Goal: Task Accomplishment & Management: Use online tool/utility

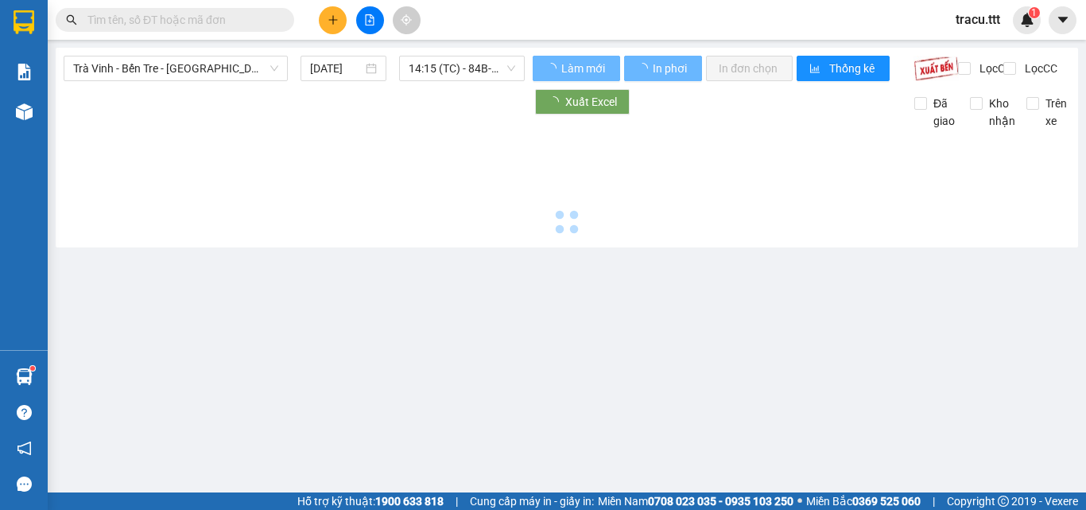
click at [233, 64] on span "Trà Vinh - Bến Tre - [GEOGRAPHIC_DATA]" at bounding box center [175, 68] width 205 height 24
type input "[DATE]"
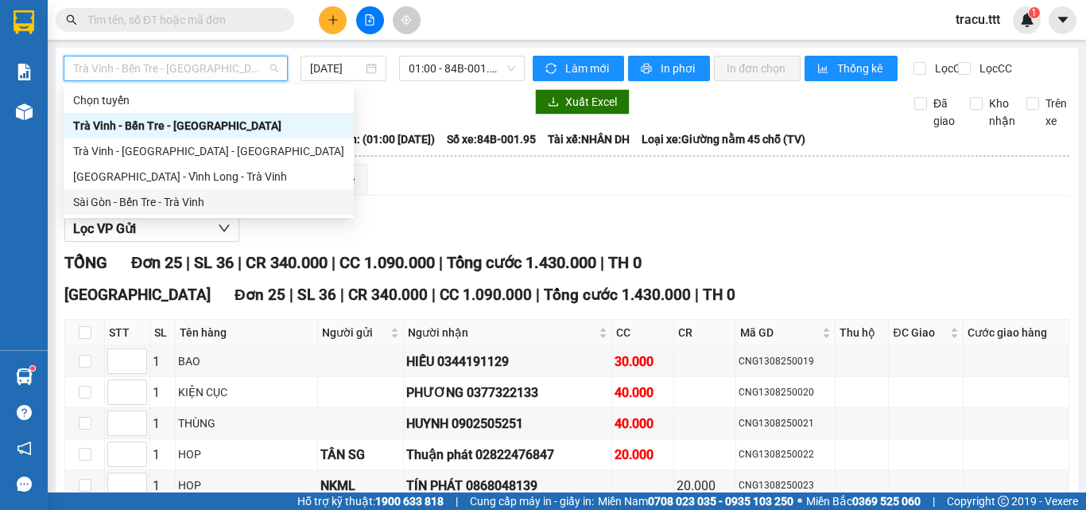
click at [193, 204] on div "Sài Gòn - Bến Tre - Trà Vinh" at bounding box center [208, 201] width 271 height 17
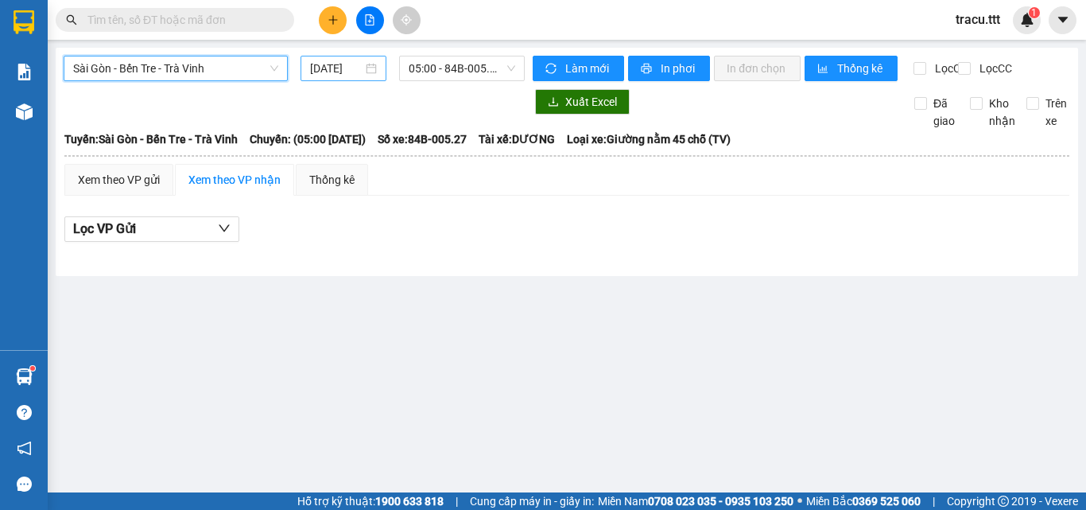
click at [364, 68] on div "[DATE]" at bounding box center [343, 68] width 67 height 17
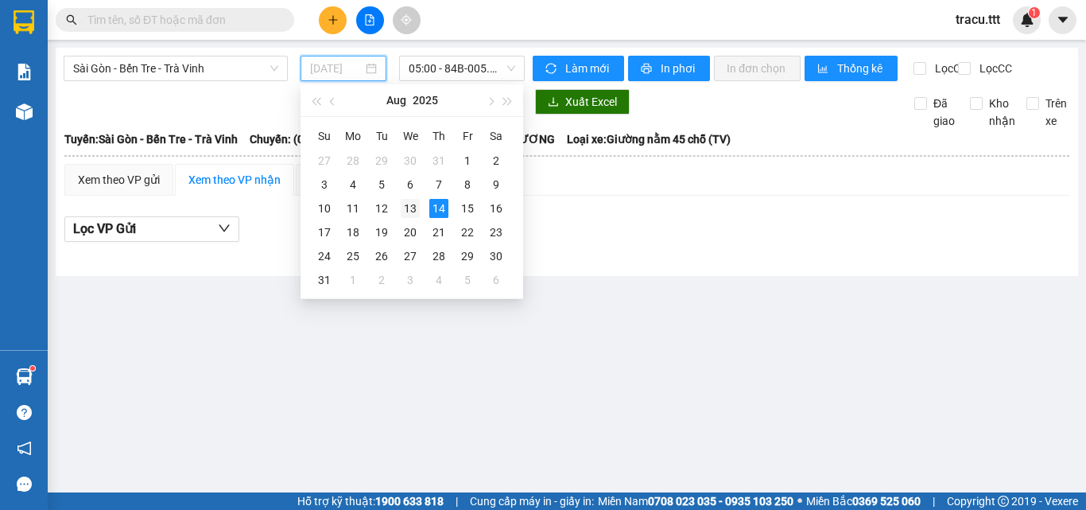
click at [417, 204] on div "13" at bounding box center [410, 208] width 19 height 19
type input "[DATE]"
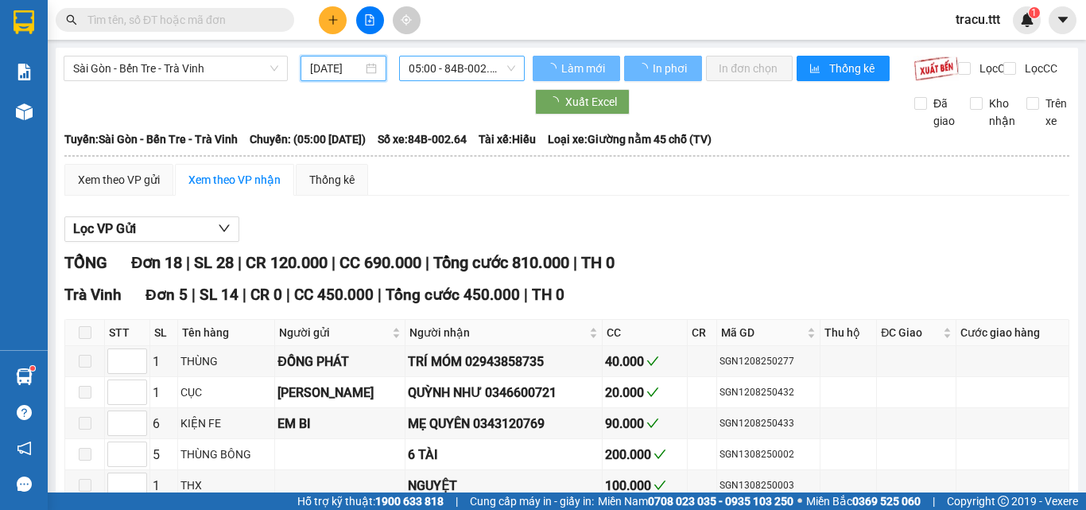
click at [473, 64] on span "05:00 - 84B-002.64" at bounding box center [462, 68] width 107 height 24
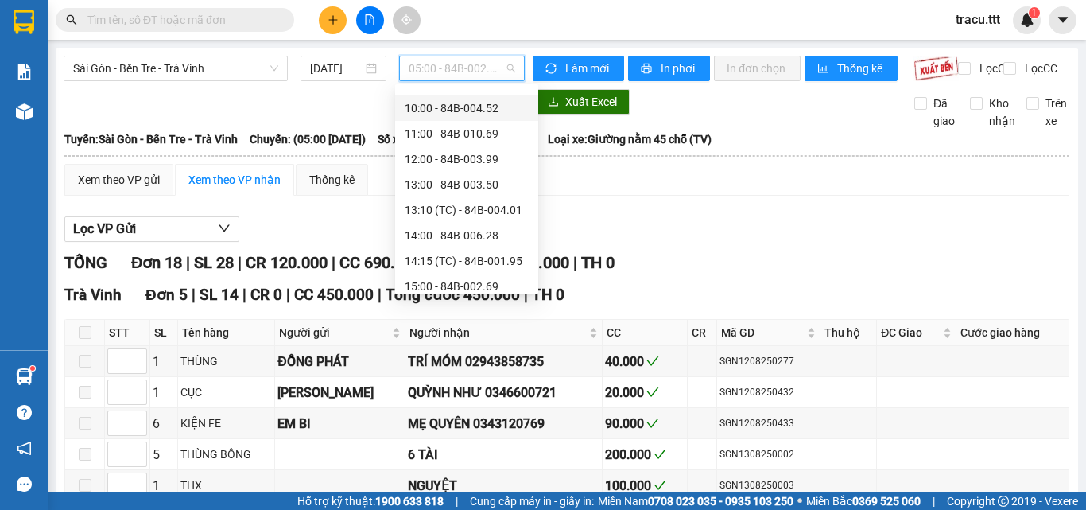
scroll to position [356, 0]
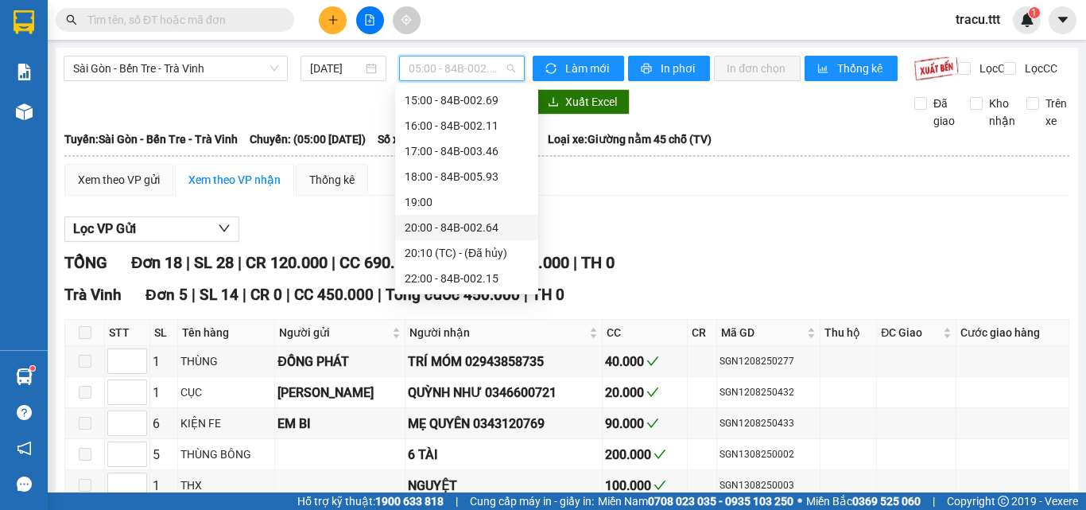
click at [471, 237] on div "20:00 - 84B-002.64" at bounding box center [466, 227] width 143 height 25
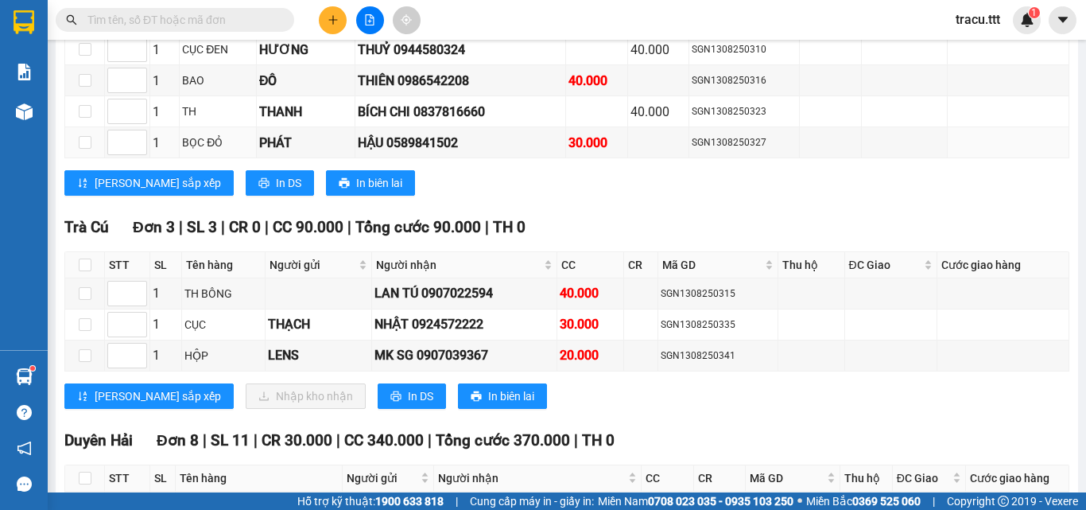
scroll to position [1511, 0]
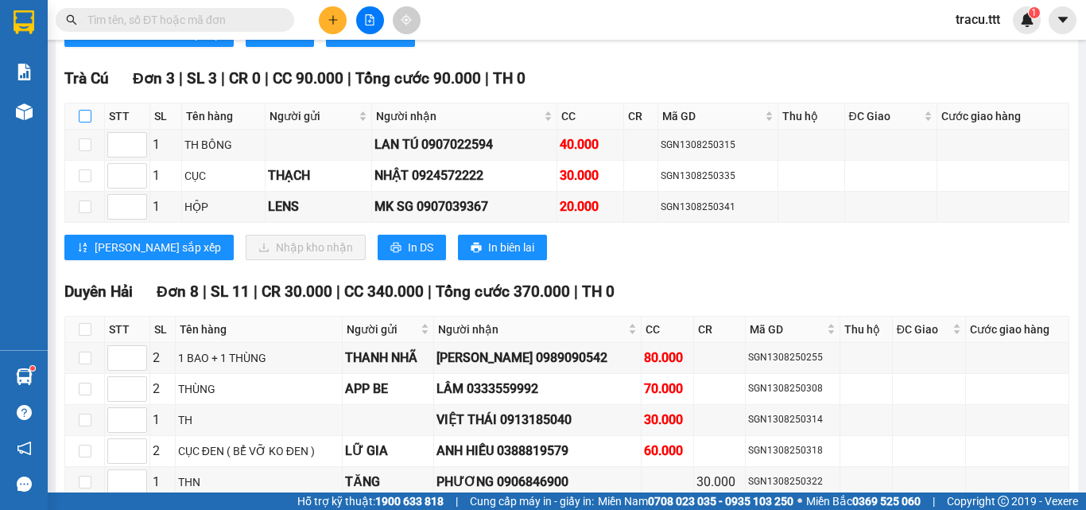
click at [90, 122] on input "checkbox" at bounding box center [85, 116] width 13 height 13
checkbox input "true"
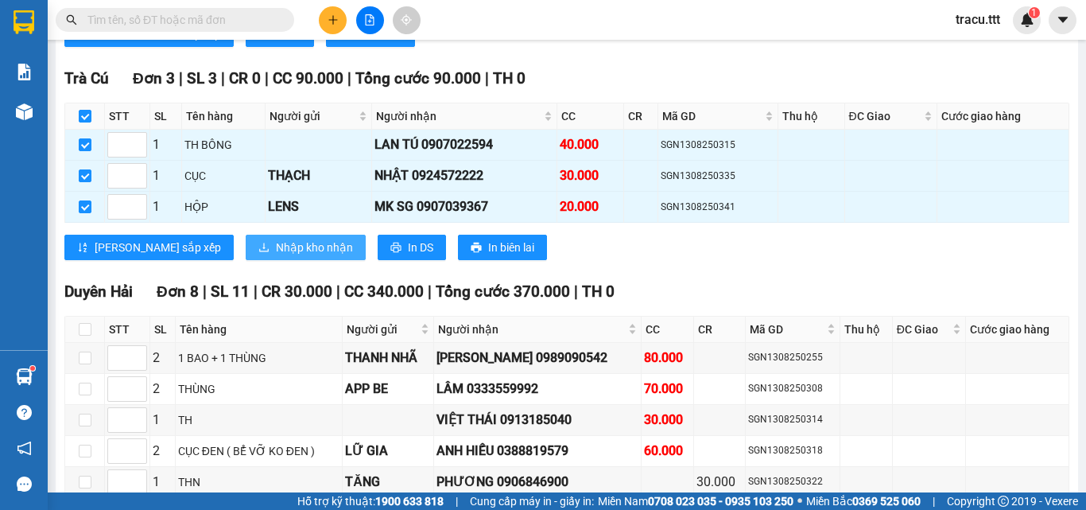
click at [246, 249] on button "Nhập kho nhận" at bounding box center [306, 247] width 120 height 25
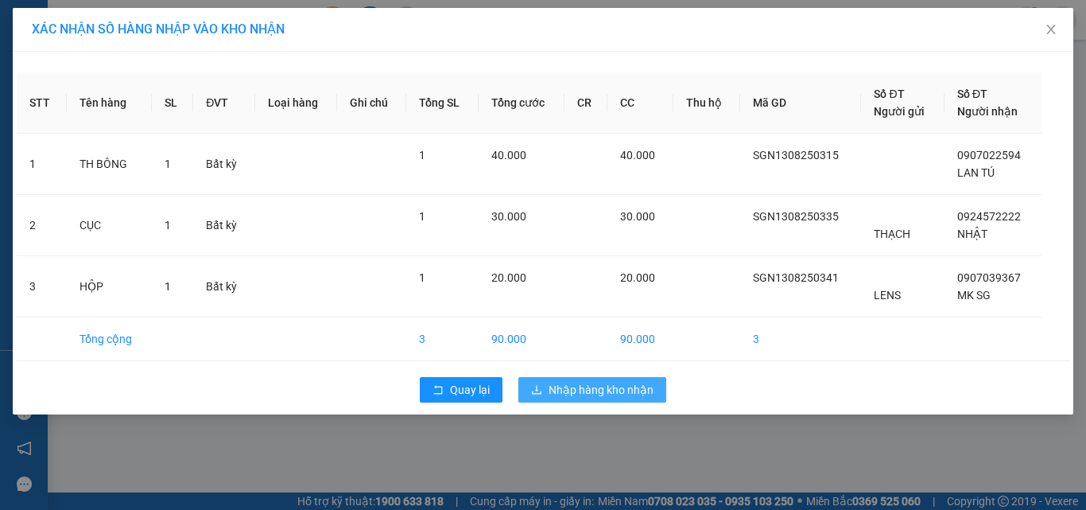
click at [642, 393] on span "Nhập hàng kho nhận" at bounding box center [601, 389] width 105 height 17
